Goal: Transaction & Acquisition: Subscribe to service/newsletter

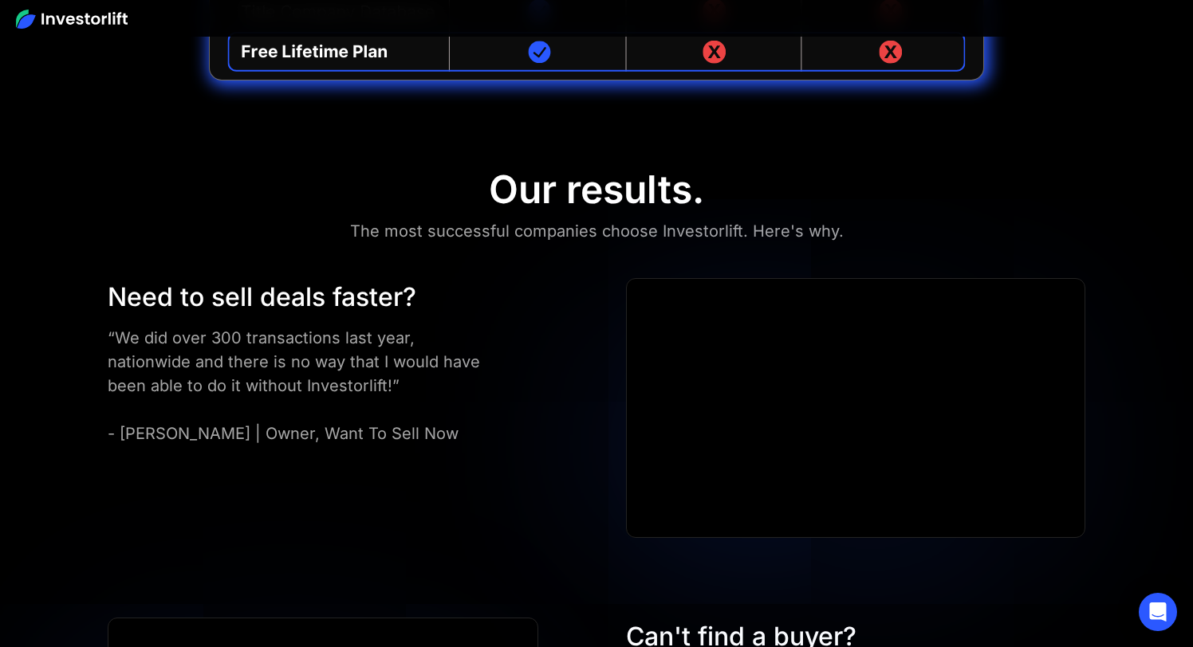
scroll to position [4266, 0]
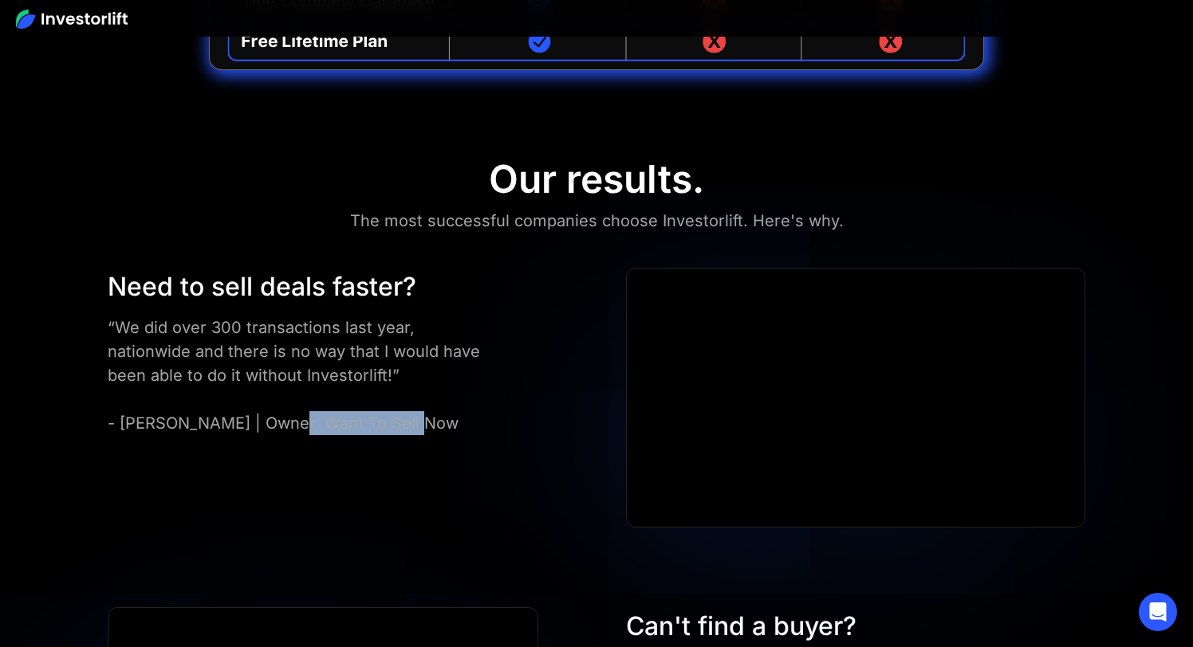
drag, startPoint x: 396, startPoint y: 386, endPoint x: 260, endPoint y: 386, distance: 136.3
click at [260, 386] on div "“We did over 300 transactions last year, nationwide and there is no way that I …" at bounding box center [302, 376] width 388 height 120
click at [422, 395] on div "“We did over 300 transactions last year, nationwide and there is no way that I …" at bounding box center [302, 376] width 388 height 120
drag, startPoint x: 400, startPoint y: 386, endPoint x: 122, endPoint y: 388, distance: 278.2
click at [122, 388] on div "“We did over 300 transactions last year, nationwide and there is no way that I …" at bounding box center [302, 376] width 388 height 120
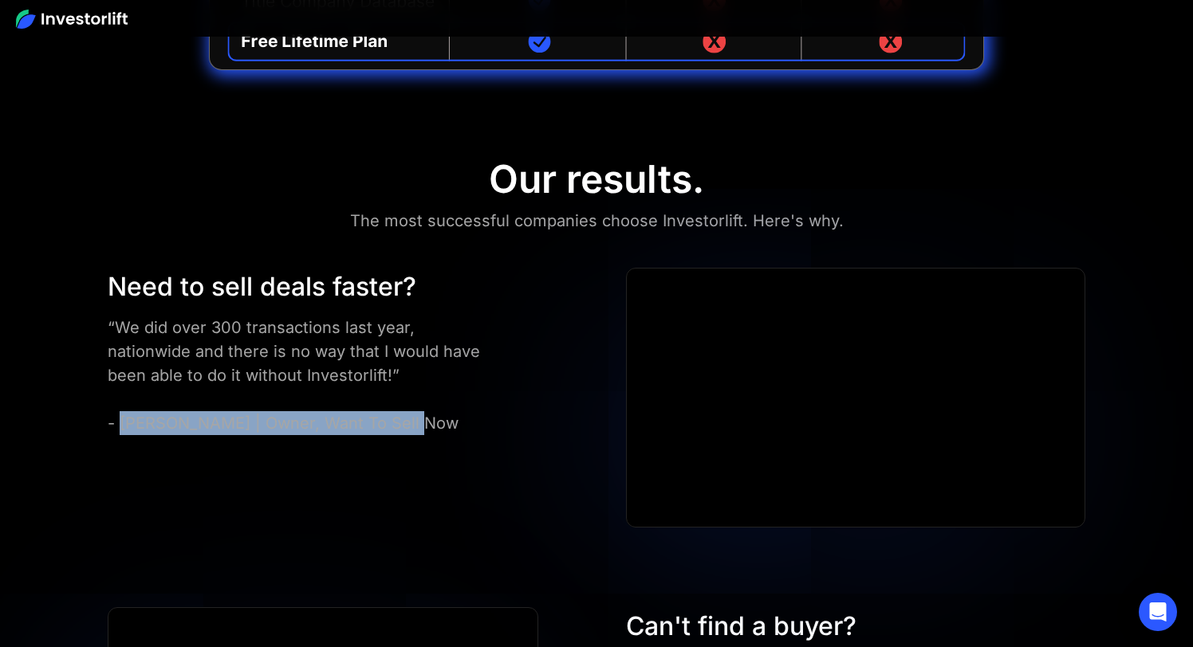
copy div "[PERSON_NAME] | Owner, Want To Sell Now"
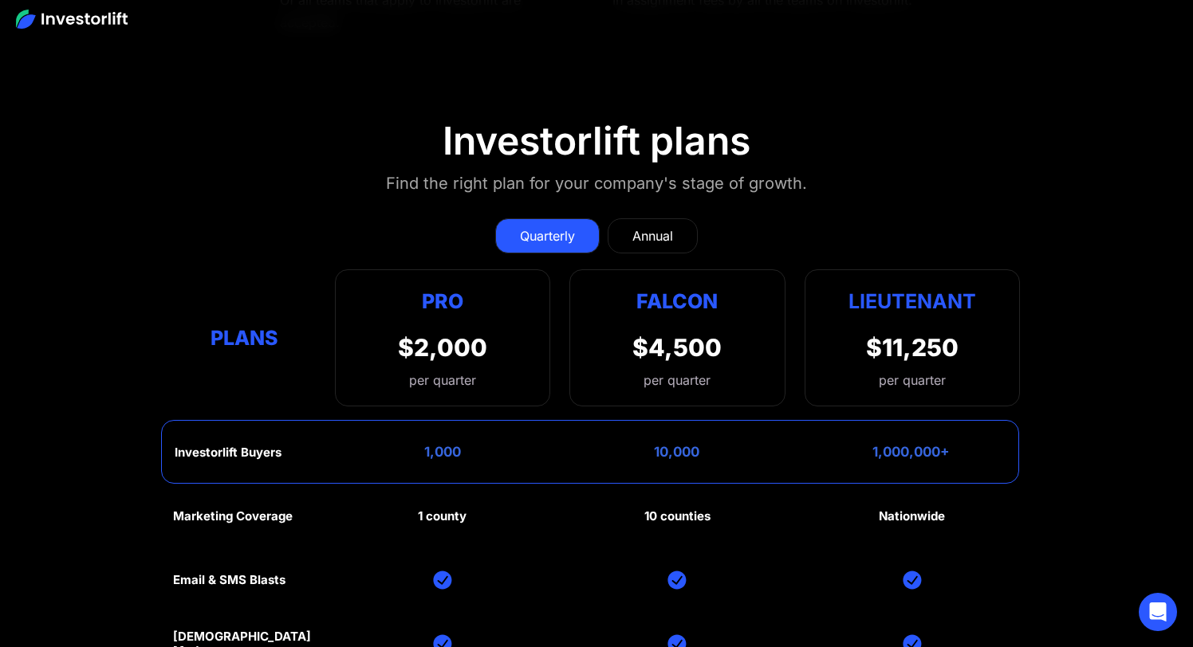
scroll to position [7042, 0]
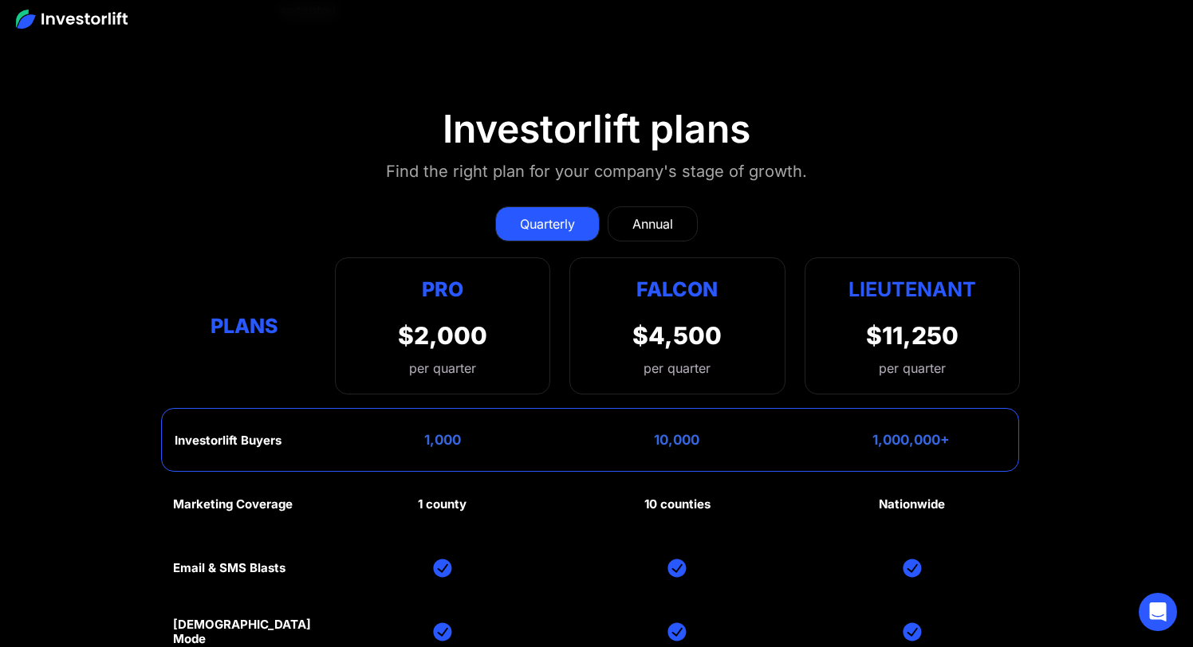
click at [654, 214] on div "Annual" at bounding box center [652, 223] width 41 height 19
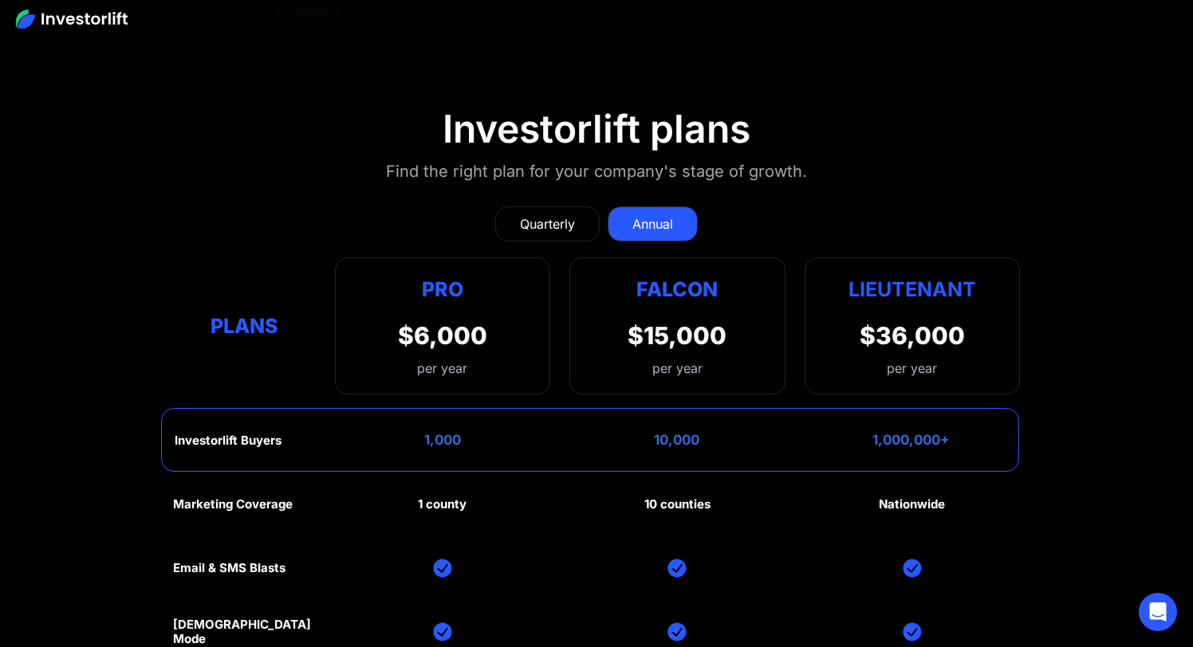
click at [563, 214] on div "Quarterly" at bounding box center [547, 223] width 55 height 19
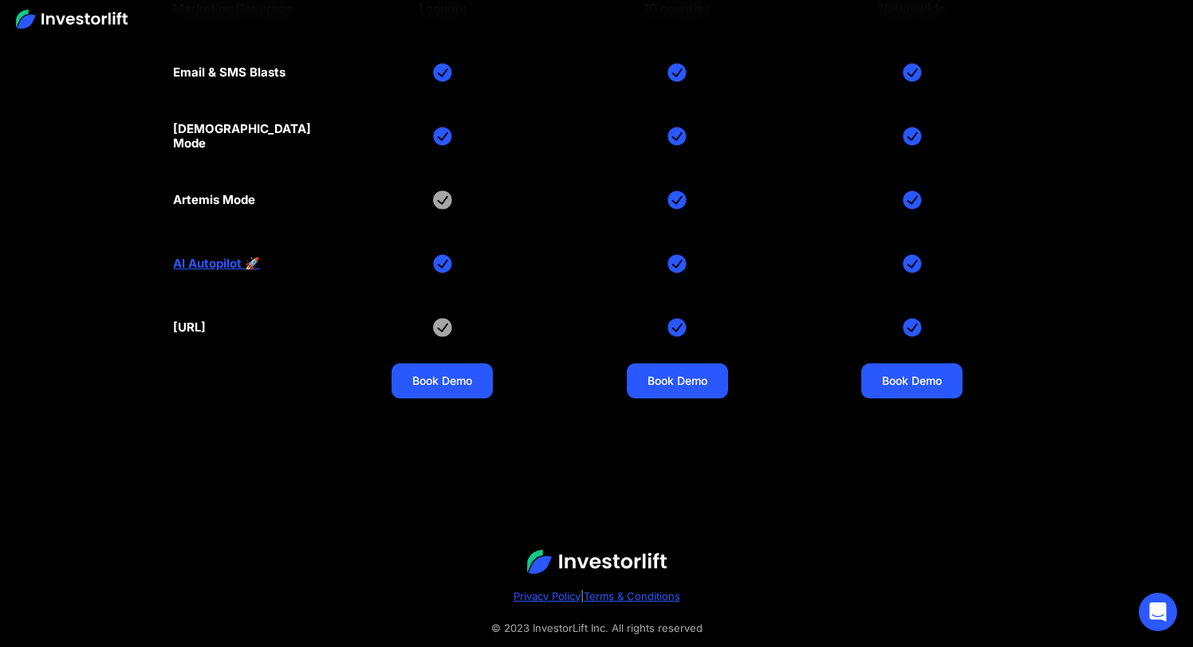
scroll to position [7543, 0]
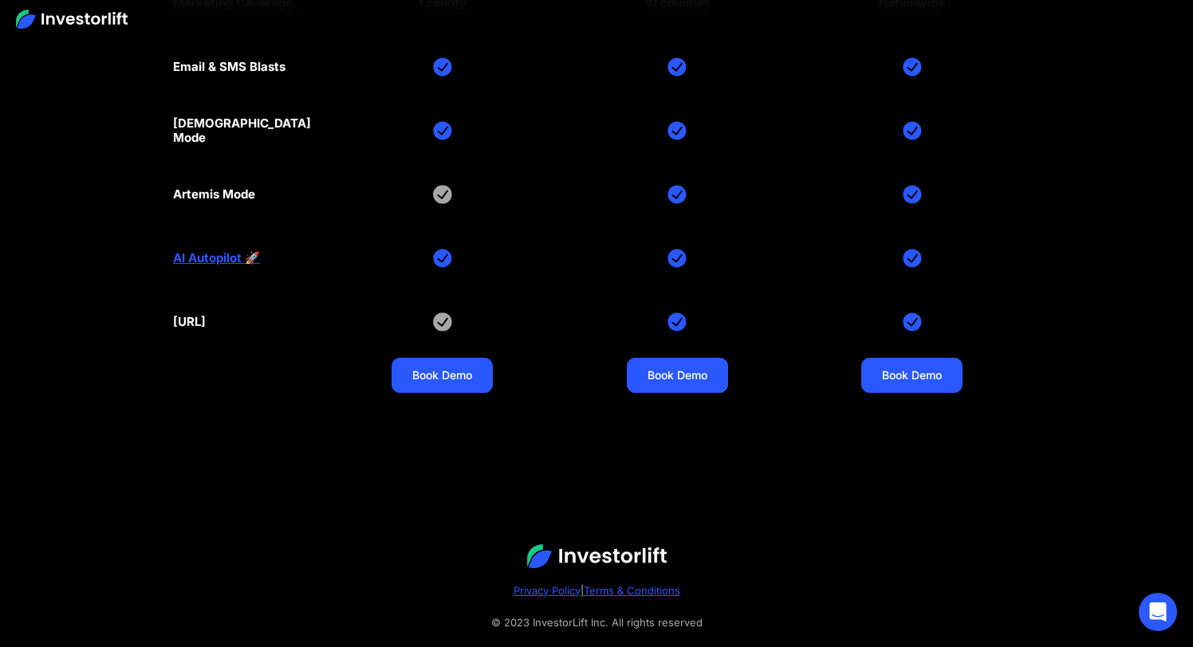
click at [225, 251] on link "AI Autopilot 🚀" at bounding box center [216, 258] width 87 height 14
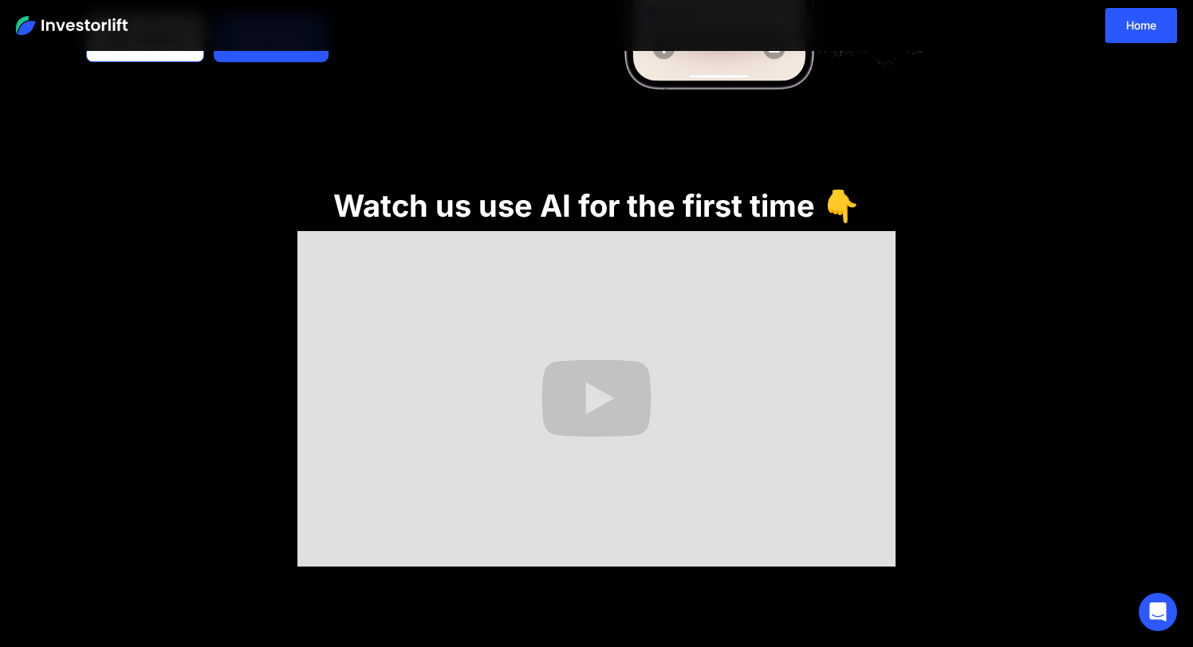
scroll to position [425, 0]
